Goal: Task Accomplishment & Management: Manage account settings

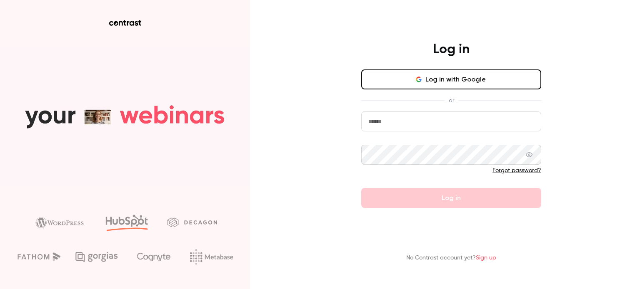
click at [390, 71] on button "Log in with Google" at bounding box center [451, 80] width 180 height 20
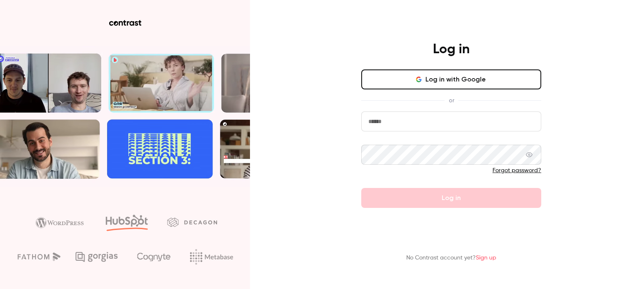
click at [408, 128] on input "email" at bounding box center [451, 122] width 180 height 20
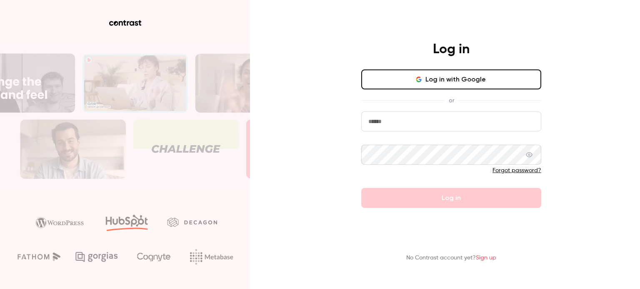
type input "**********"
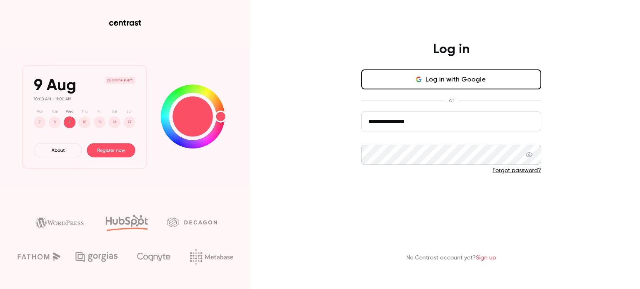
click at [411, 201] on button "Log in" at bounding box center [451, 198] width 180 height 20
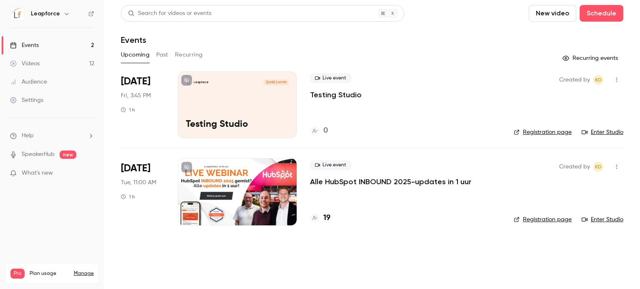
click at [249, 189] on div at bounding box center [237, 192] width 119 height 67
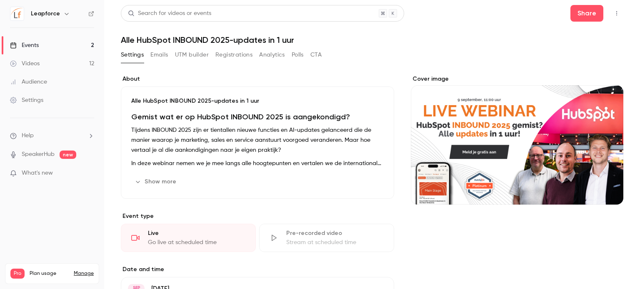
click at [223, 55] on button "Registrations" at bounding box center [233, 54] width 37 height 13
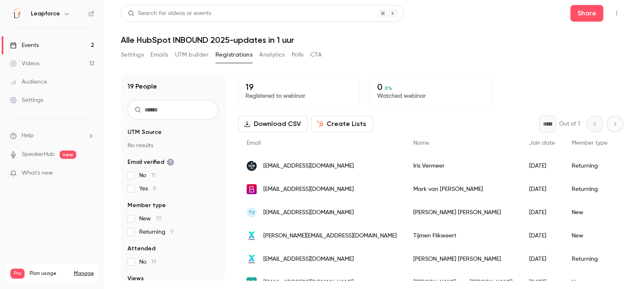
click at [162, 55] on button "Emails" at bounding box center [158, 54] width 17 height 13
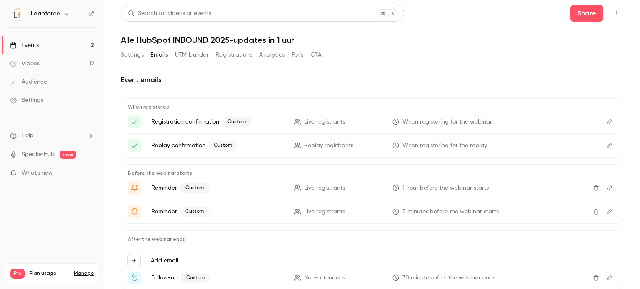
click at [606, 127] on button "Edit" at bounding box center [609, 121] width 13 height 13
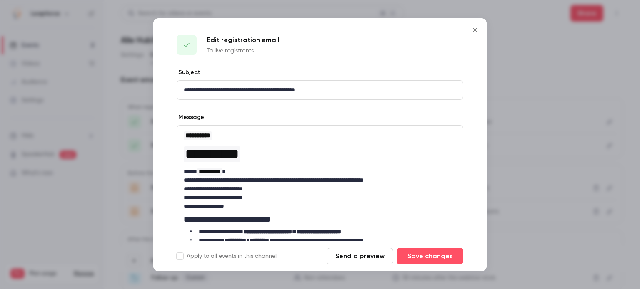
click at [476, 30] on icon "Close" at bounding box center [475, 30] width 10 height 7
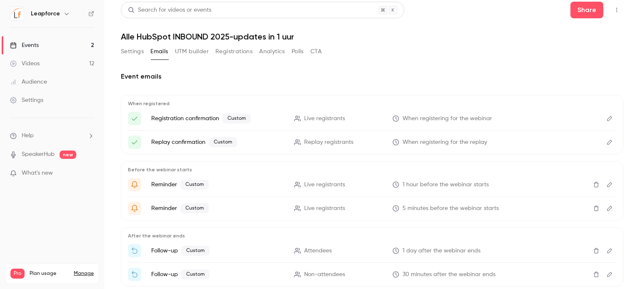
scroll to position [5, 0]
